Goal: Task Accomplishment & Management: Complete application form

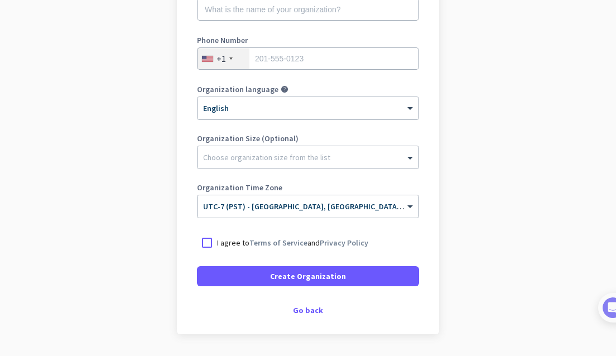
scroll to position [183, 0]
click at [314, 311] on div "Go back" at bounding box center [308, 311] width 222 height 8
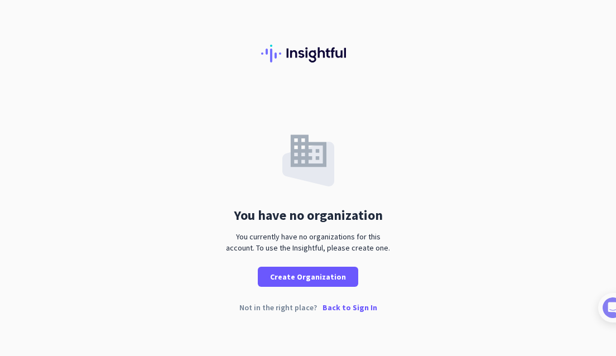
click at [336, 305] on p "Back to Sign In" at bounding box center [349, 308] width 55 height 8
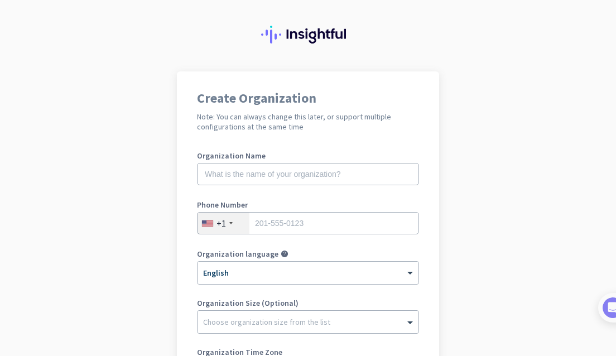
scroll to position [18, 0]
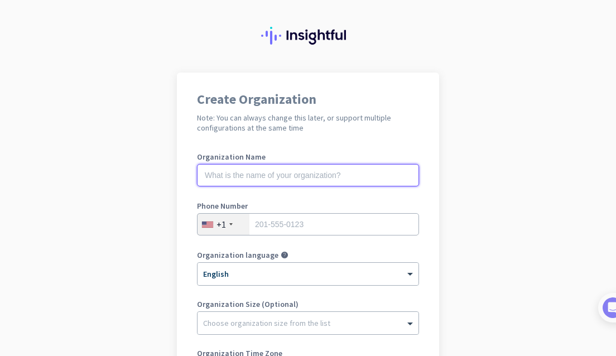
click at [317, 177] on input "text" at bounding box center [308, 175] width 222 height 22
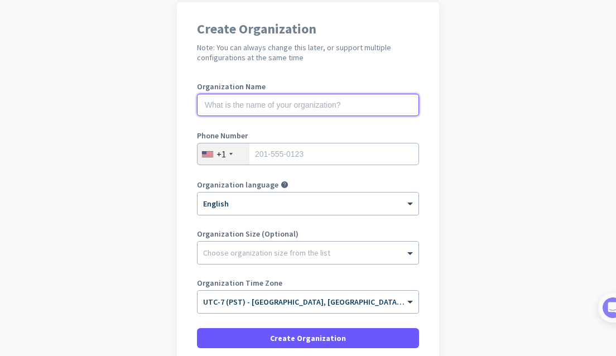
scroll to position [92, 0]
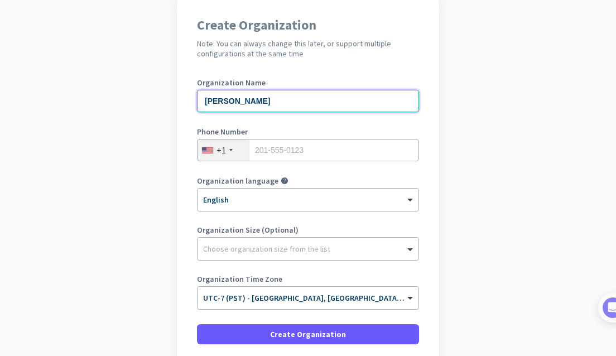
type input "Morgan Dameron"
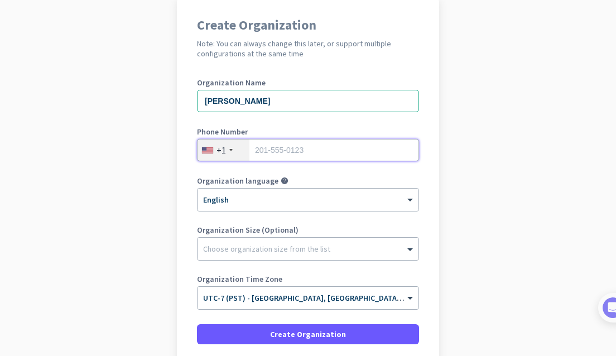
click at [297, 140] on input "tel" at bounding box center [308, 150] width 222 height 22
type input "8168966373"
click at [267, 237] on div "Organization Size (Optional) Choose organization size from the list" at bounding box center [308, 248] width 222 height 45
click at [265, 247] on div at bounding box center [308, 245] width 221 height 11
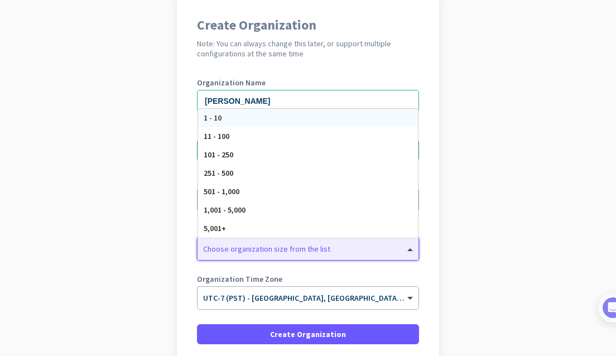
click at [278, 121] on div "1 - 10" at bounding box center [308, 118] width 220 height 18
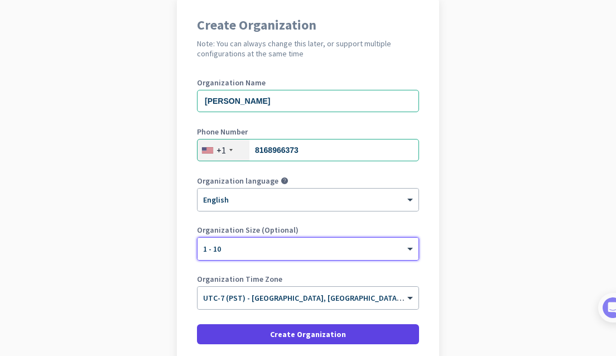
click at [350, 335] on span at bounding box center [308, 334] width 222 height 27
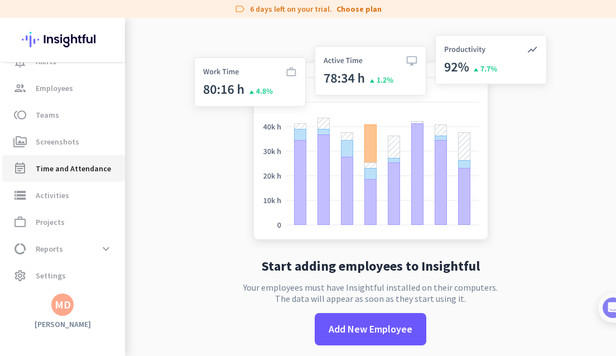
scroll to position [73, 0]
click at [56, 302] on div "MD" at bounding box center [63, 304] width 16 height 11
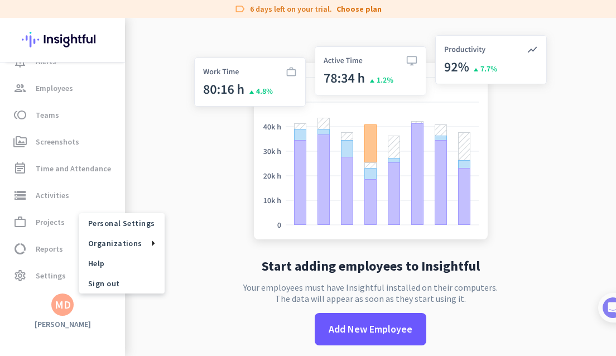
click at [180, 186] on div at bounding box center [308, 178] width 616 height 356
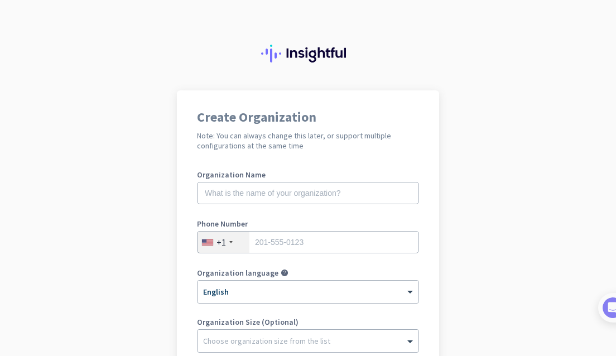
scroll to position [8, 0]
